Goal: Transaction & Acquisition: Purchase product/service

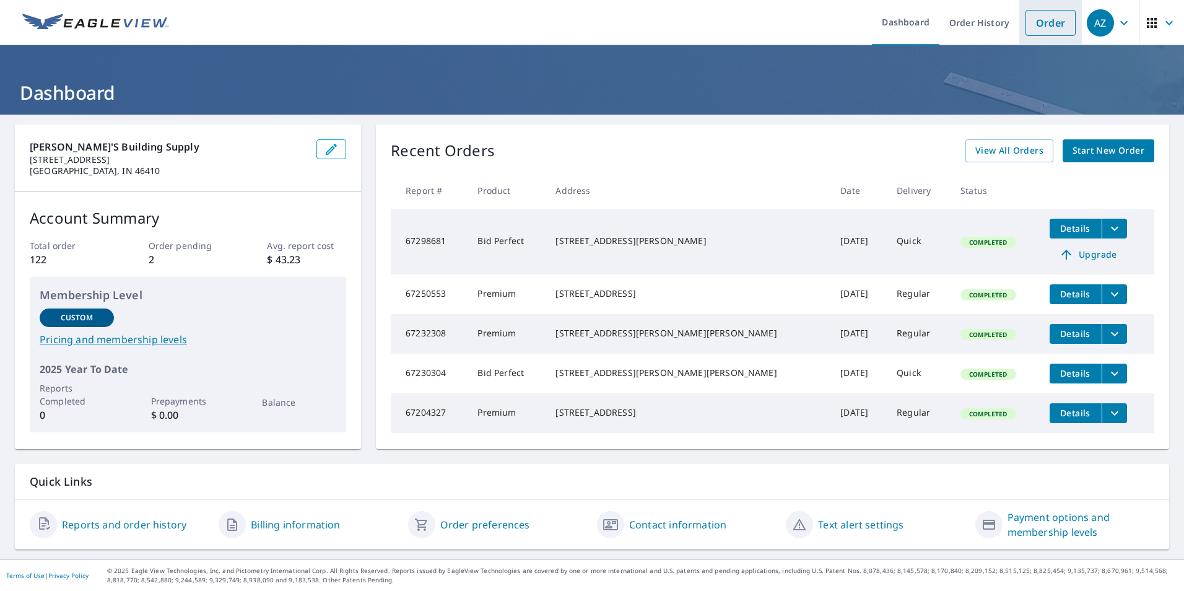
click at [1038, 16] on link "Order" at bounding box center [1051, 23] width 50 height 26
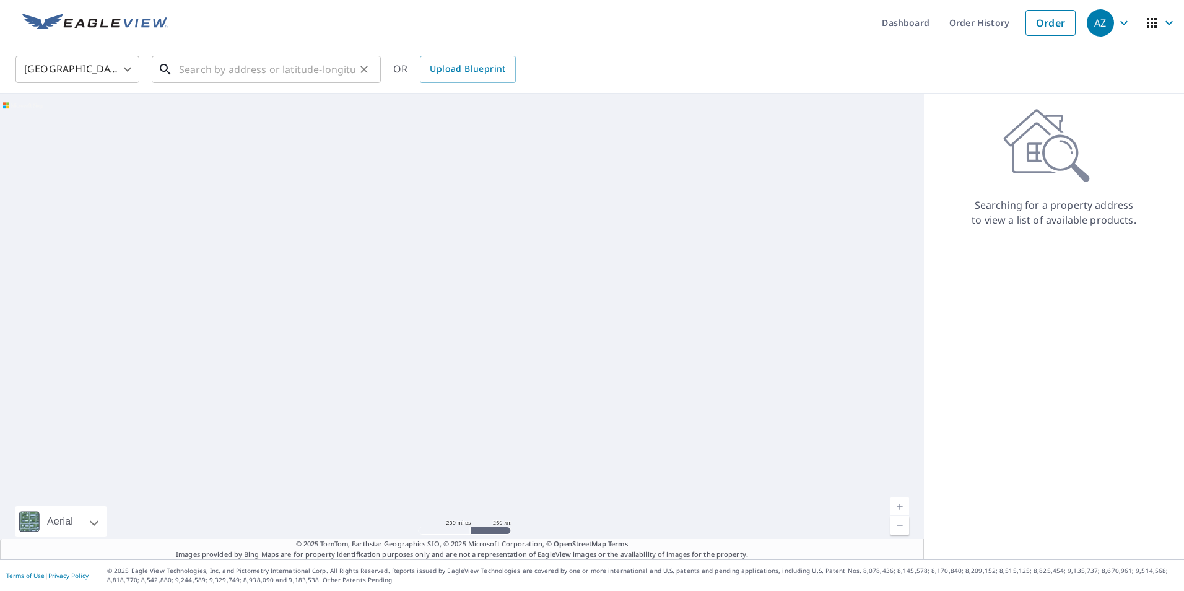
click at [334, 64] on input "text" at bounding box center [267, 69] width 177 height 35
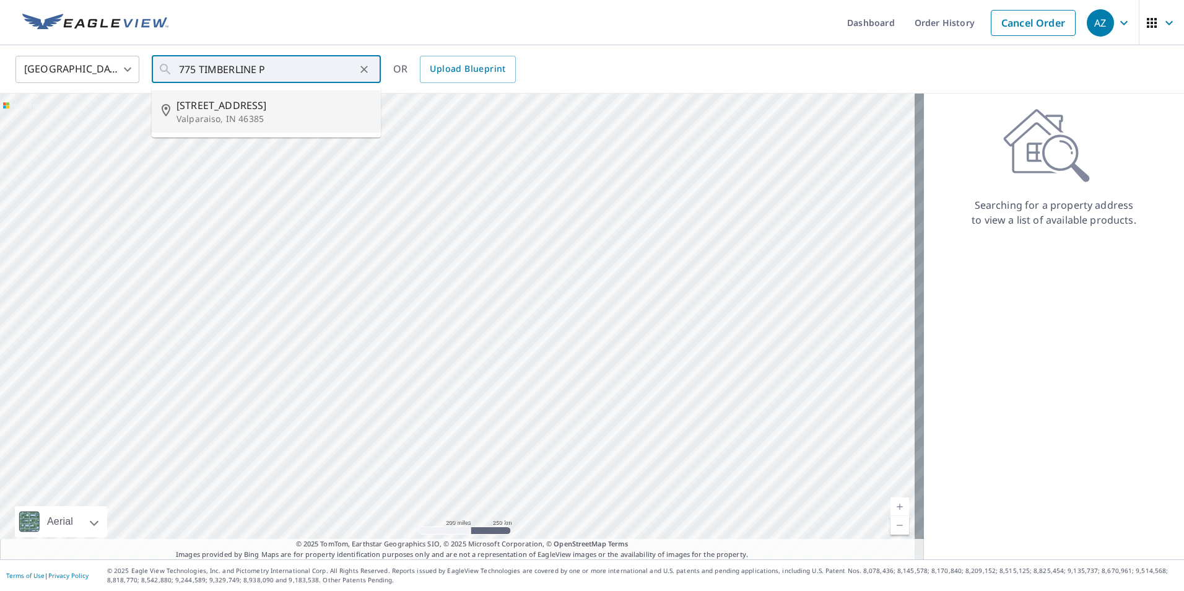
type input "[STREET_ADDRESS]"
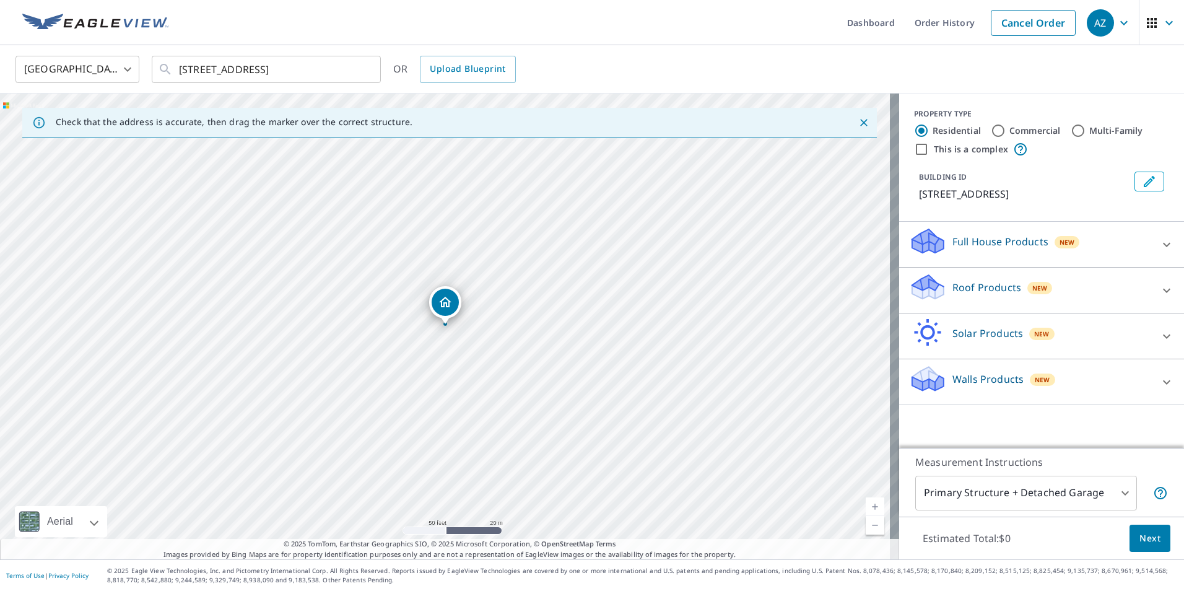
drag, startPoint x: 416, startPoint y: 324, endPoint x: 463, endPoint y: 317, distance: 47.6
click at [318, 73] on input "[STREET_ADDRESS]" at bounding box center [267, 69] width 177 height 35
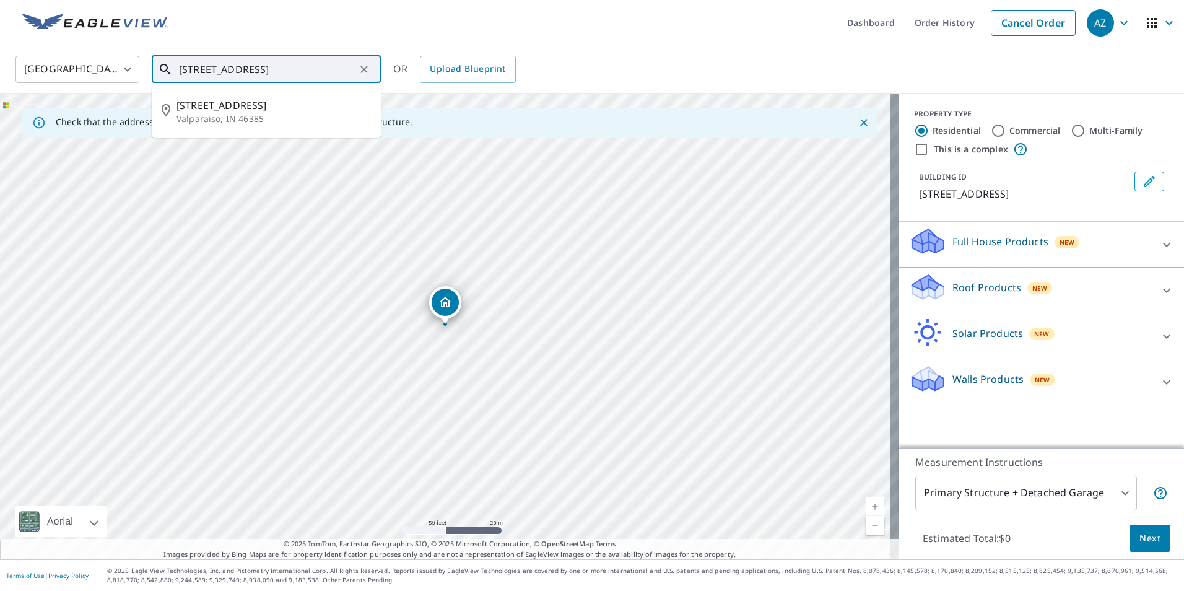
click at [310, 95] on li "[STREET_ADDRESS]" at bounding box center [266, 111] width 229 height 42
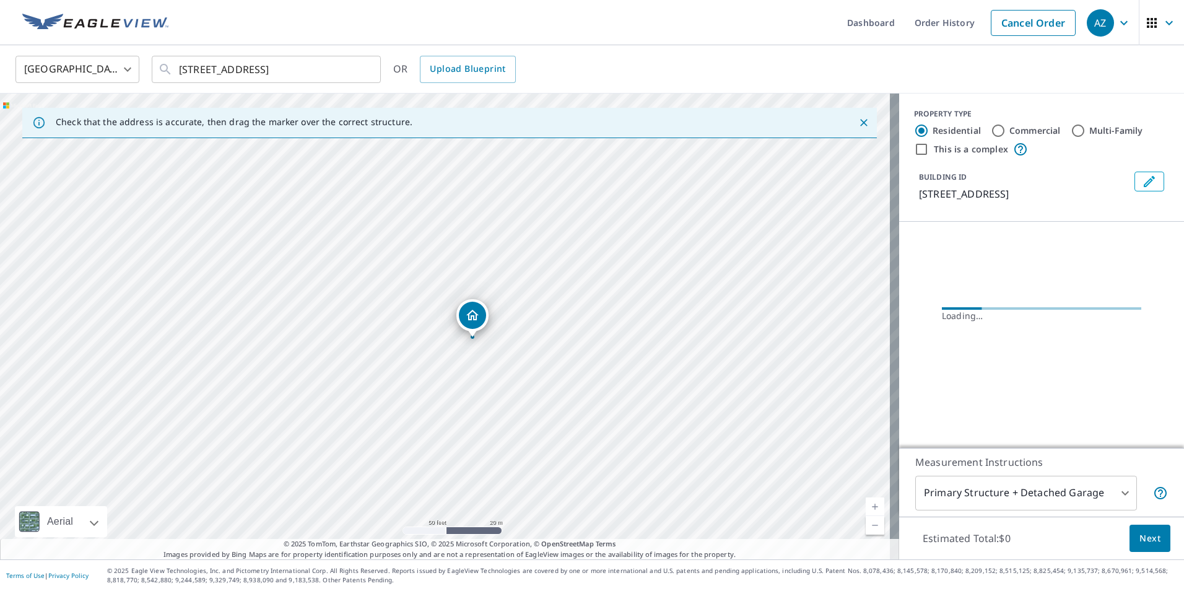
drag, startPoint x: 449, startPoint y: 302, endPoint x: 478, endPoint y: 304, distance: 29.2
drag, startPoint x: 450, startPoint y: 306, endPoint x: 429, endPoint y: 303, distance: 21.9
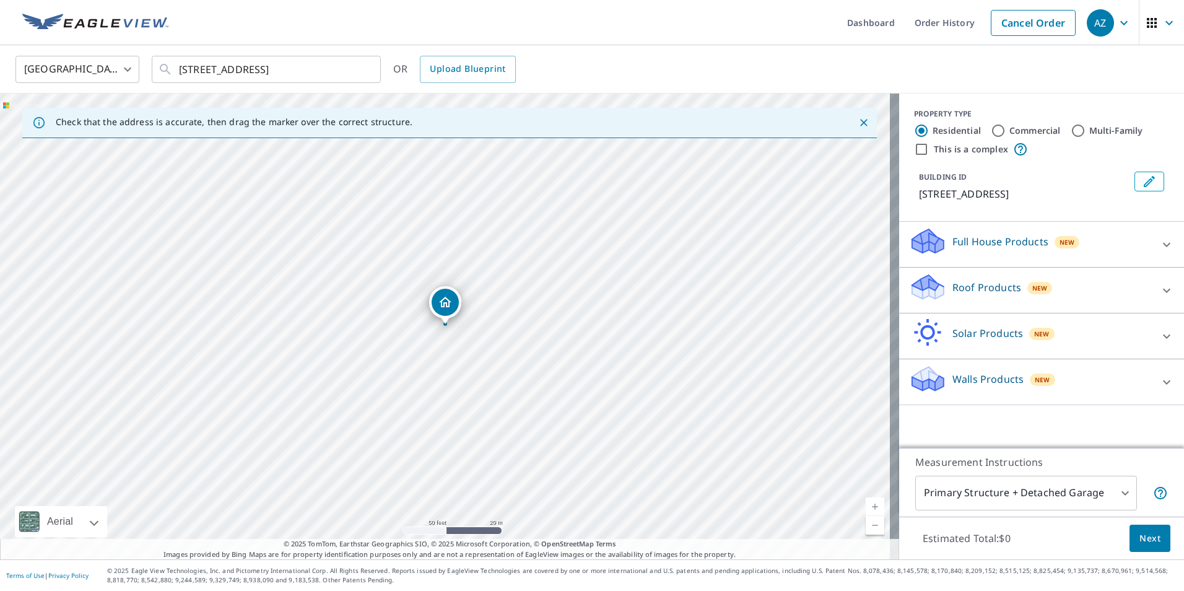
click at [988, 283] on p "Roof Products" at bounding box center [987, 287] width 69 height 15
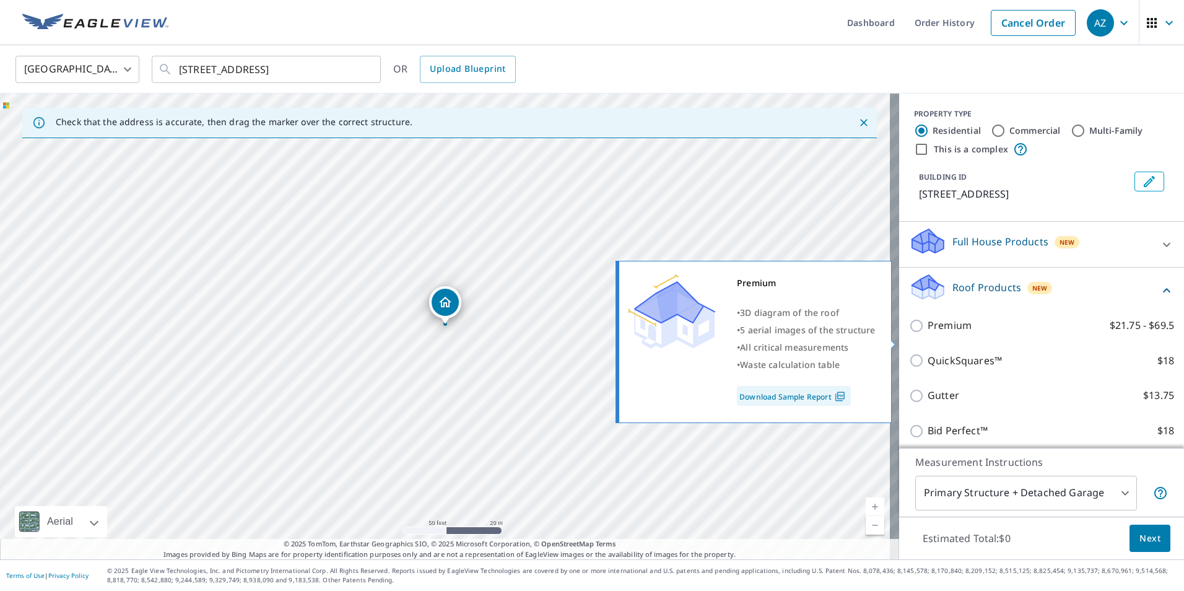
click at [928, 333] on p "Premium" at bounding box center [950, 325] width 44 height 15
click at [925, 333] on input "Premium $21.75 - $69.5" at bounding box center [918, 325] width 19 height 15
checkbox input "true"
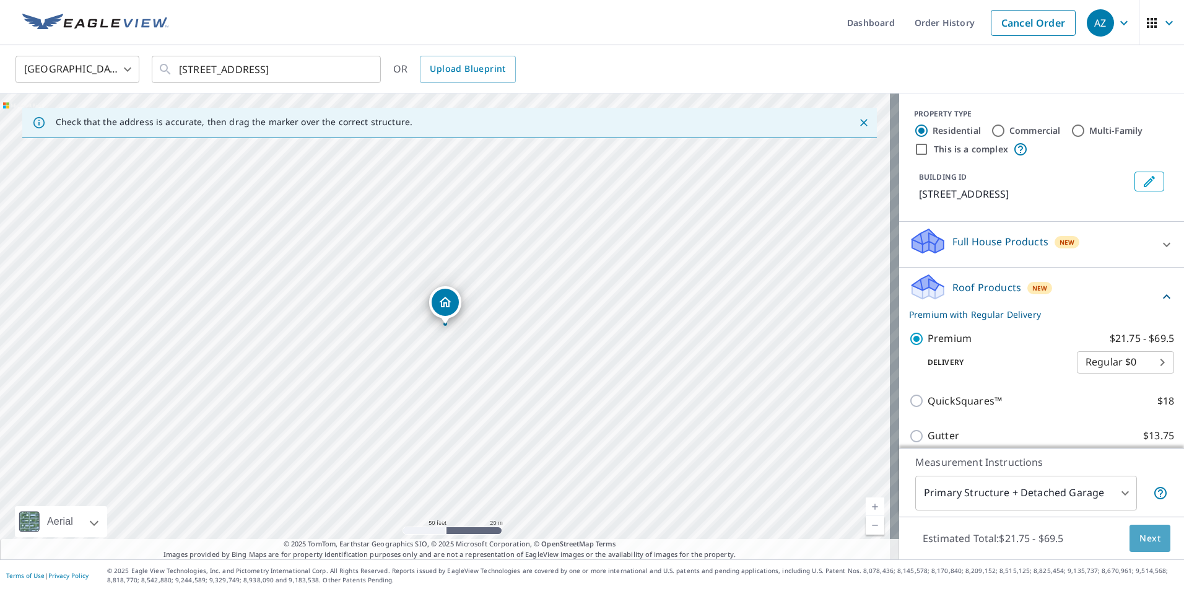
click at [1140, 540] on span "Next" at bounding box center [1150, 538] width 21 height 15
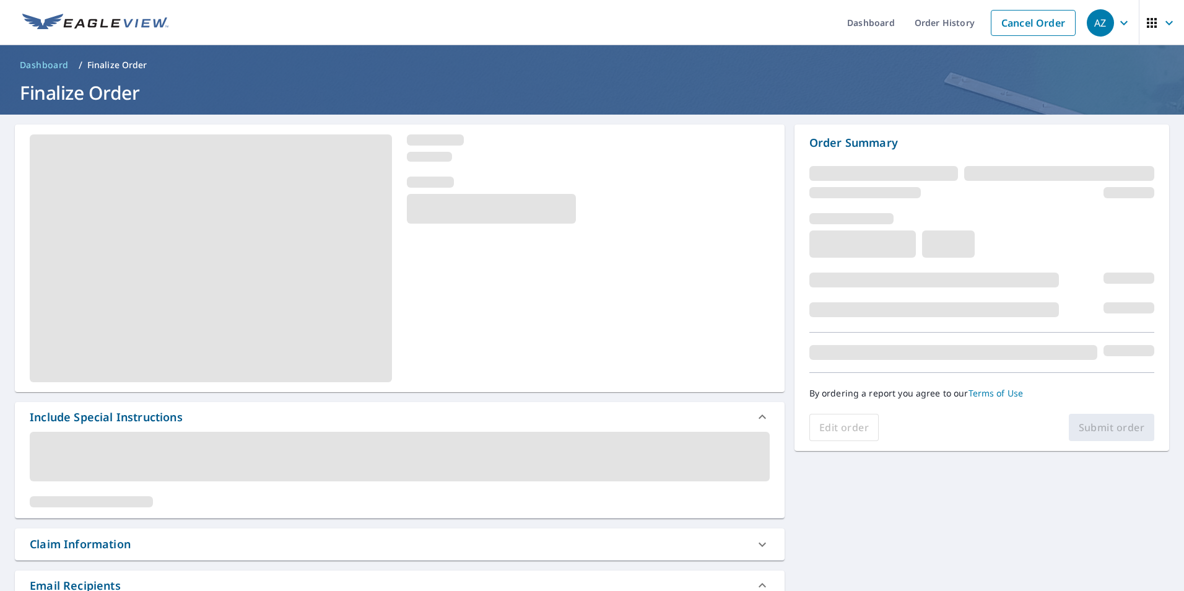
click at [154, 541] on div "Claim Information" at bounding box center [389, 544] width 718 height 17
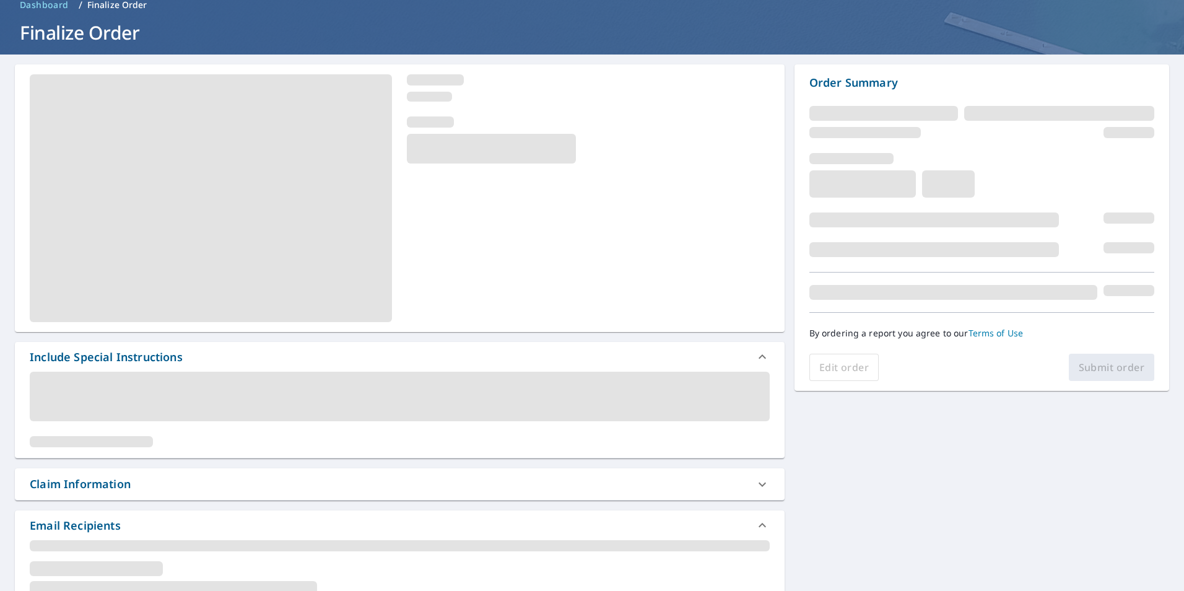
scroll to position [124, 0]
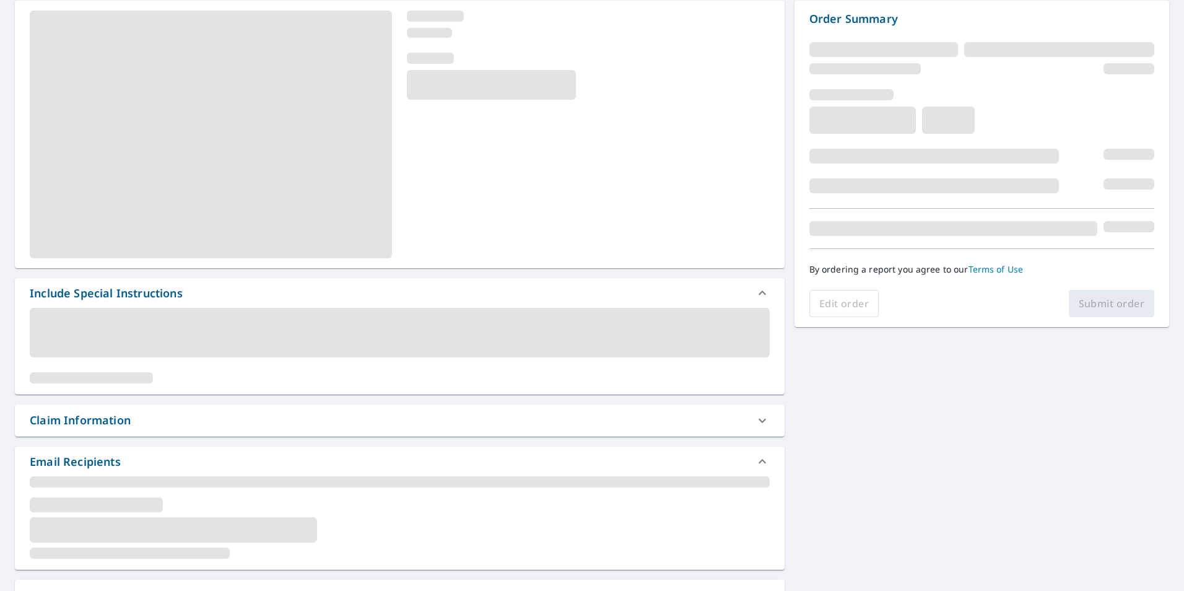
click at [100, 417] on div "Claim Information" at bounding box center [80, 420] width 101 height 17
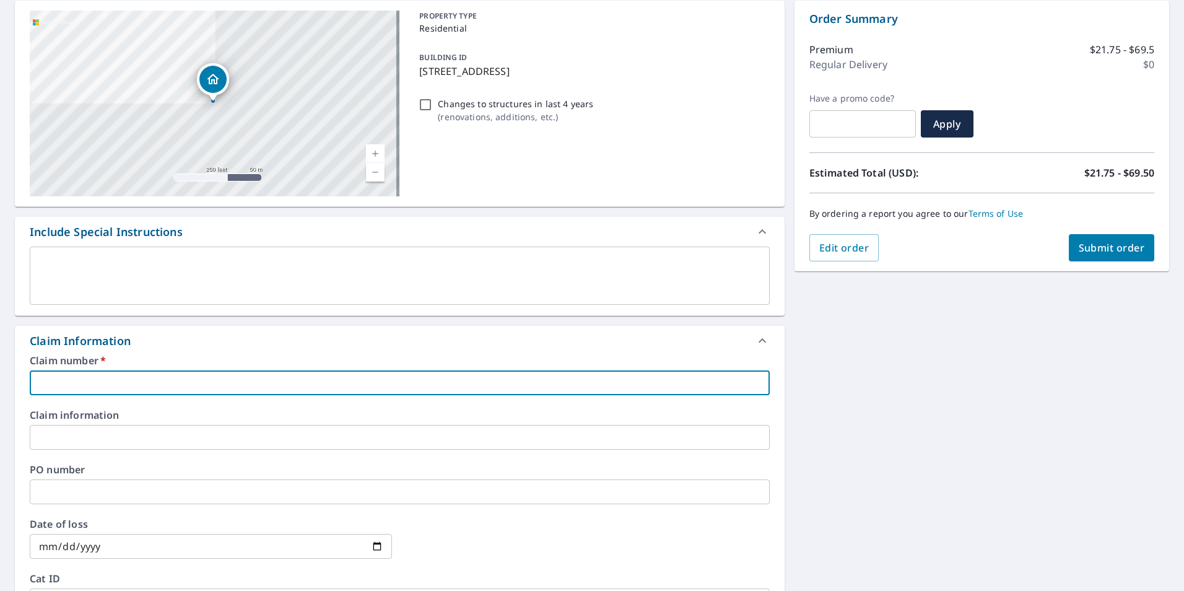
paste input "7892048"
type input "7892048"
click at [1084, 238] on button "Submit order" at bounding box center [1112, 247] width 86 height 27
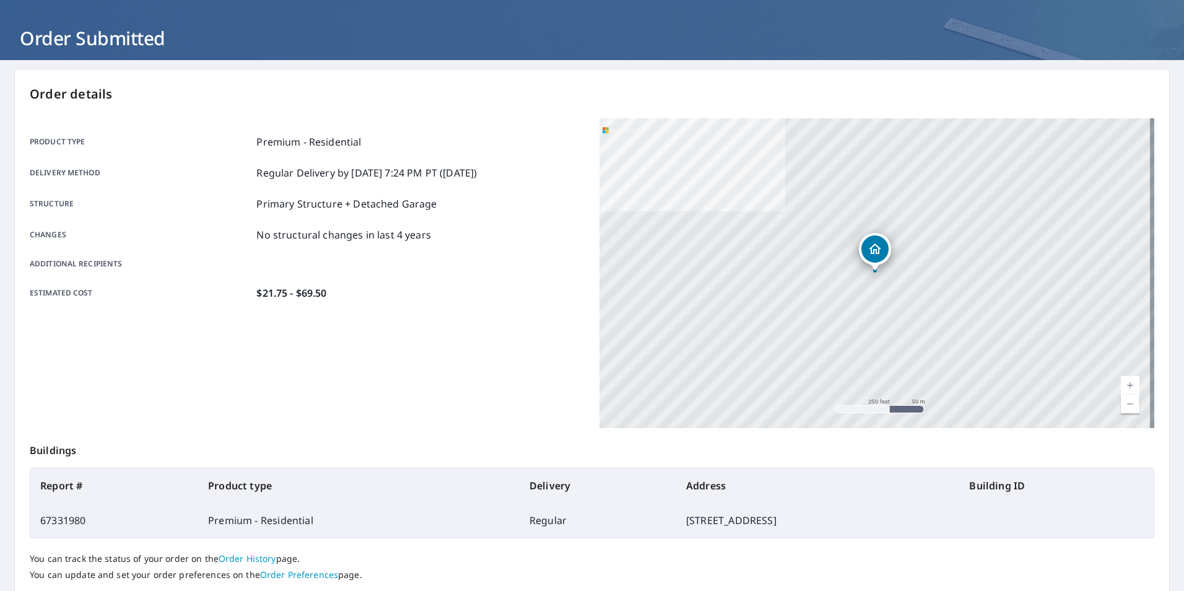
scroll to position [14, 0]
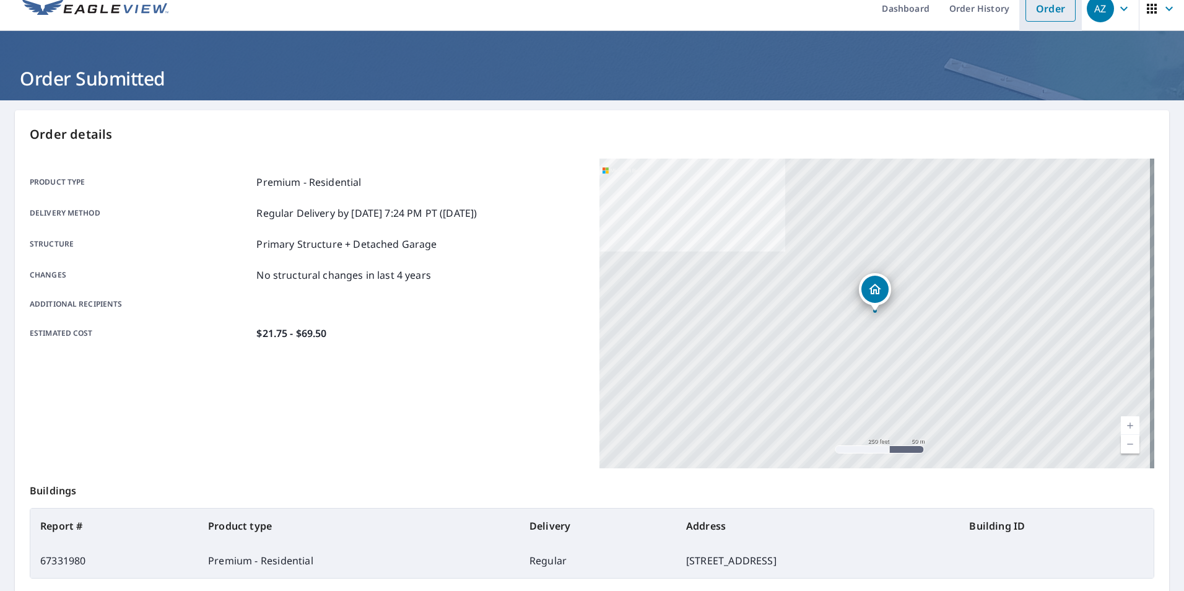
click at [1056, 11] on link "Order" at bounding box center [1051, 9] width 50 height 26
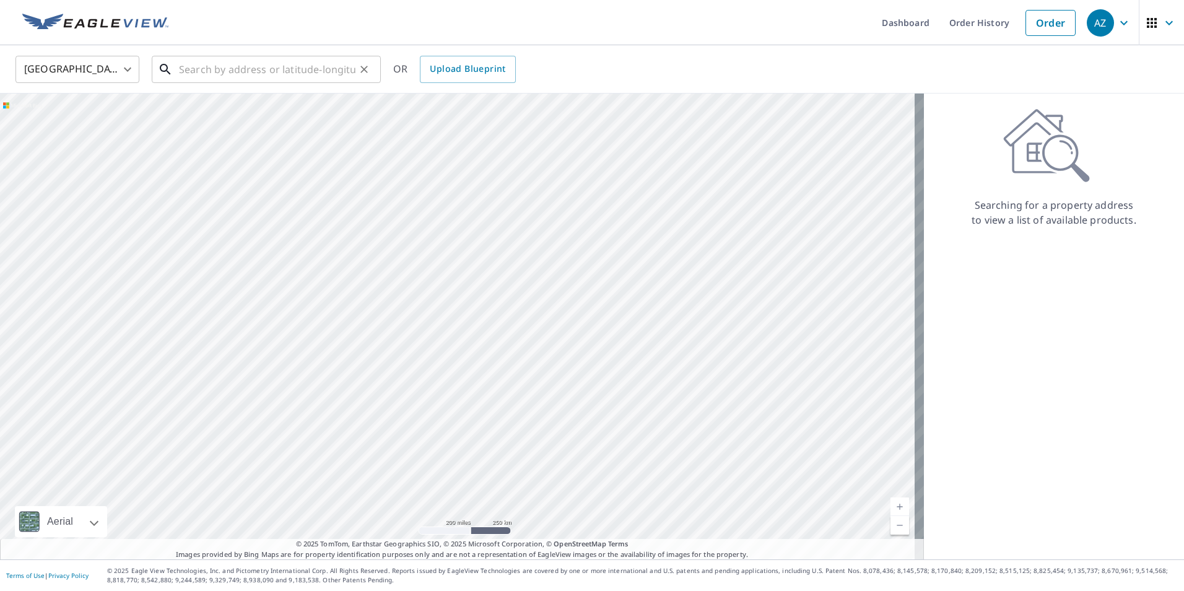
click at [320, 69] on input "text" at bounding box center [267, 69] width 177 height 35
click at [232, 72] on input "text" at bounding box center [267, 69] width 177 height 35
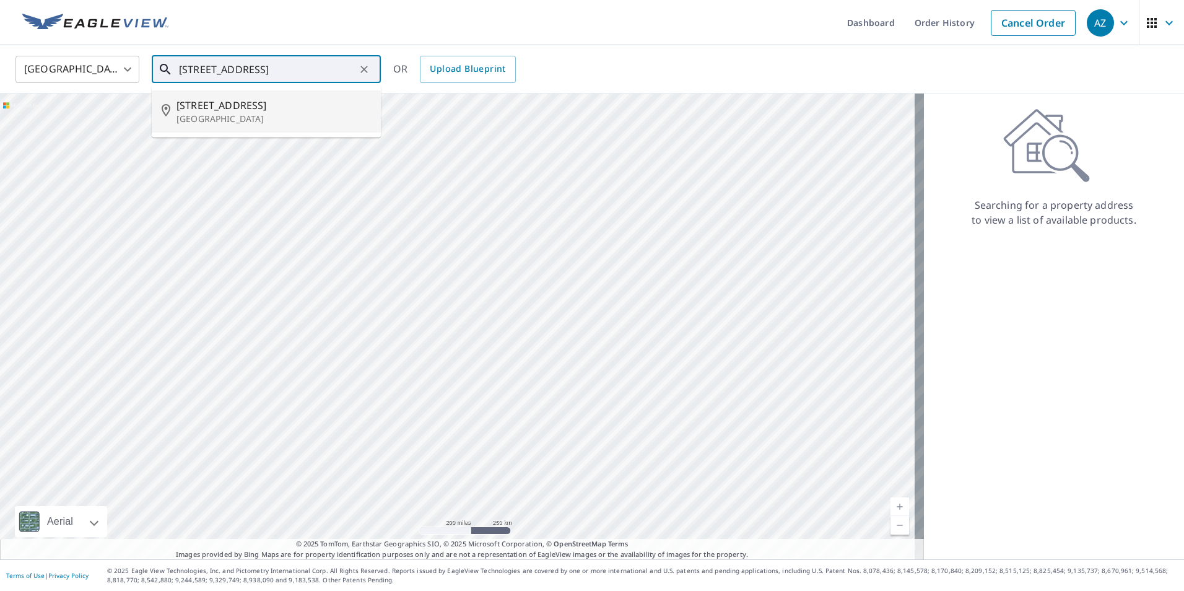
click at [264, 107] on span "[STREET_ADDRESS]" at bounding box center [274, 105] width 194 height 15
type input "[STREET_ADDRESS]"
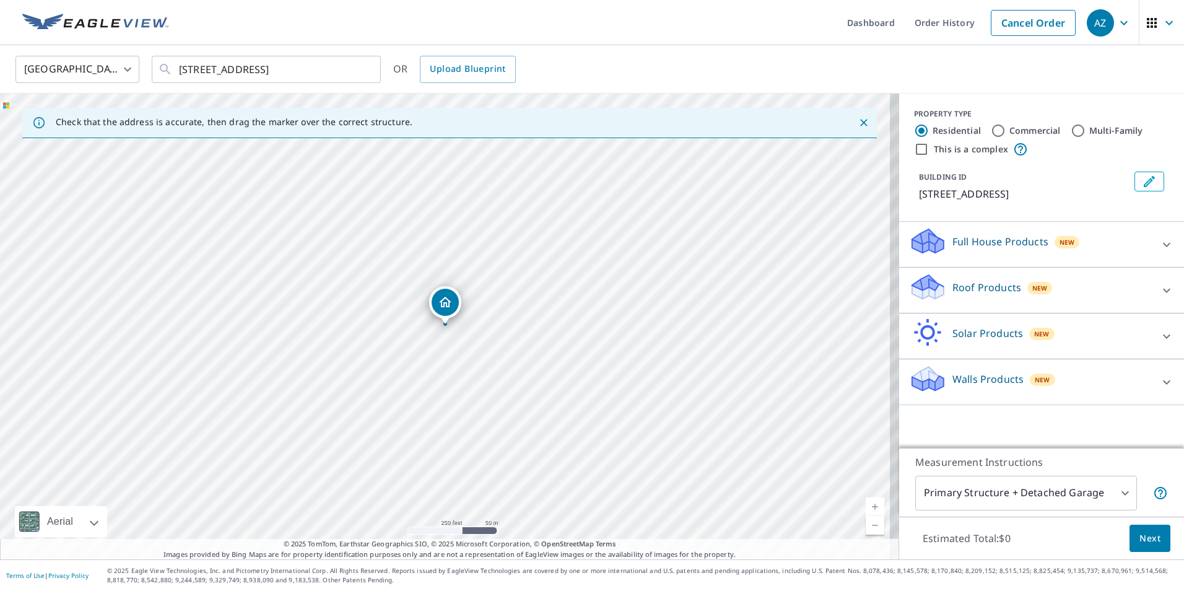
click at [982, 298] on div "Roof Products New" at bounding box center [1030, 290] width 243 height 35
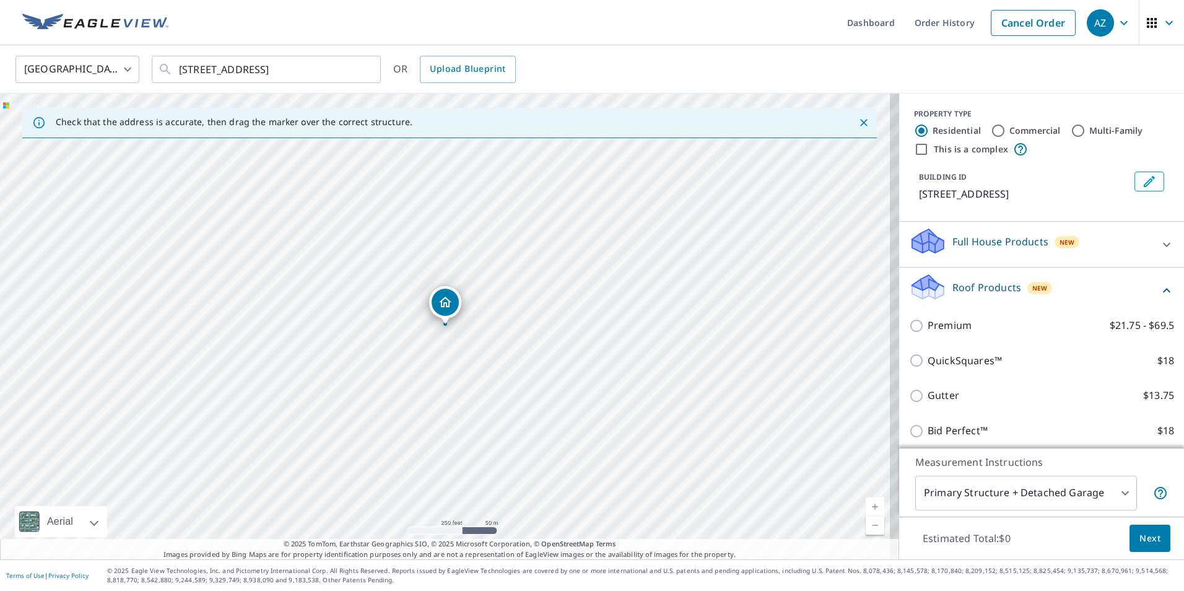
click at [911, 329] on input "Premium $21.75 - $69.5" at bounding box center [918, 325] width 19 height 15
checkbox input "true"
click at [1140, 539] on span "Next" at bounding box center [1150, 538] width 21 height 15
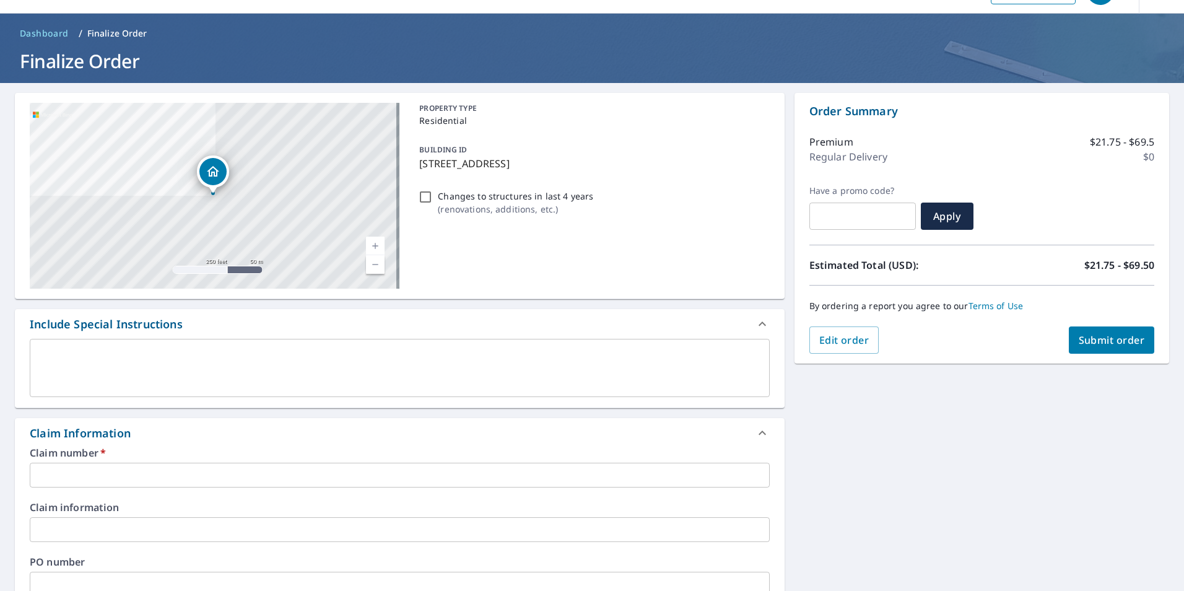
scroll to position [62, 0]
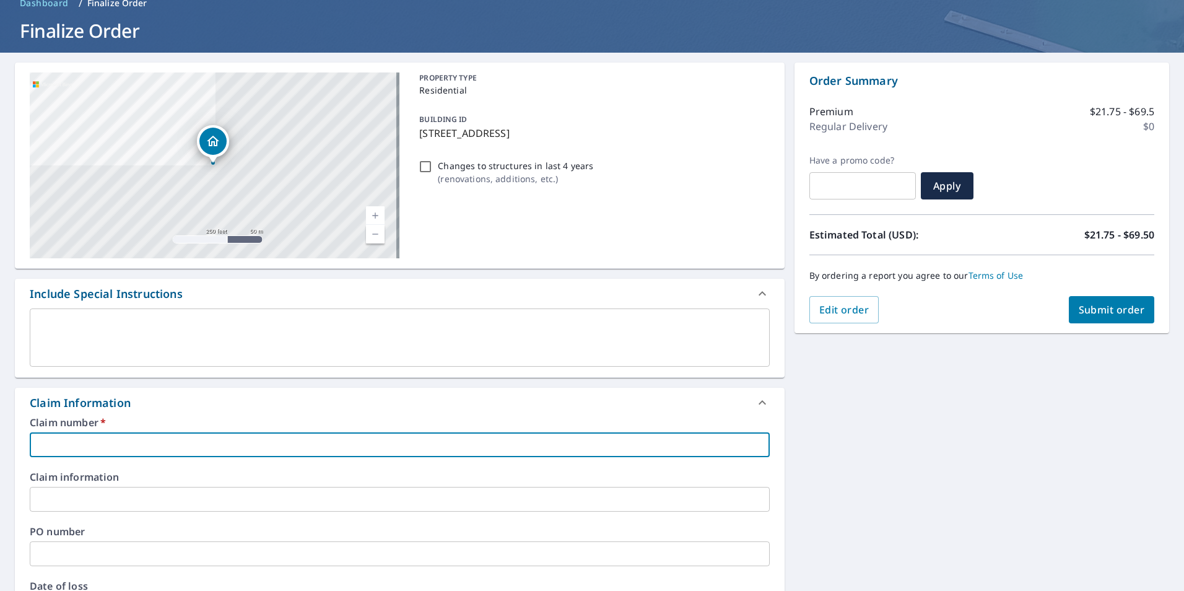
paste input "7892056"
type input "7892056"
click at [1084, 307] on span "Submit order" at bounding box center [1112, 310] width 66 height 14
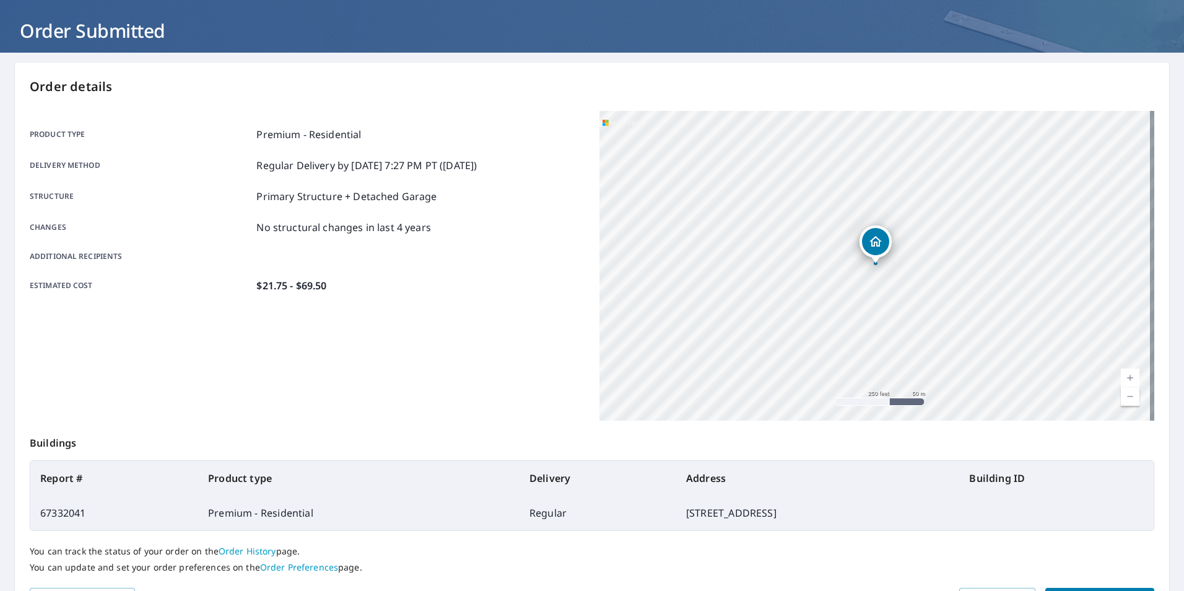
scroll to position [124, 0]
